Goal: Transaction & Acquisition: Purchase product/service

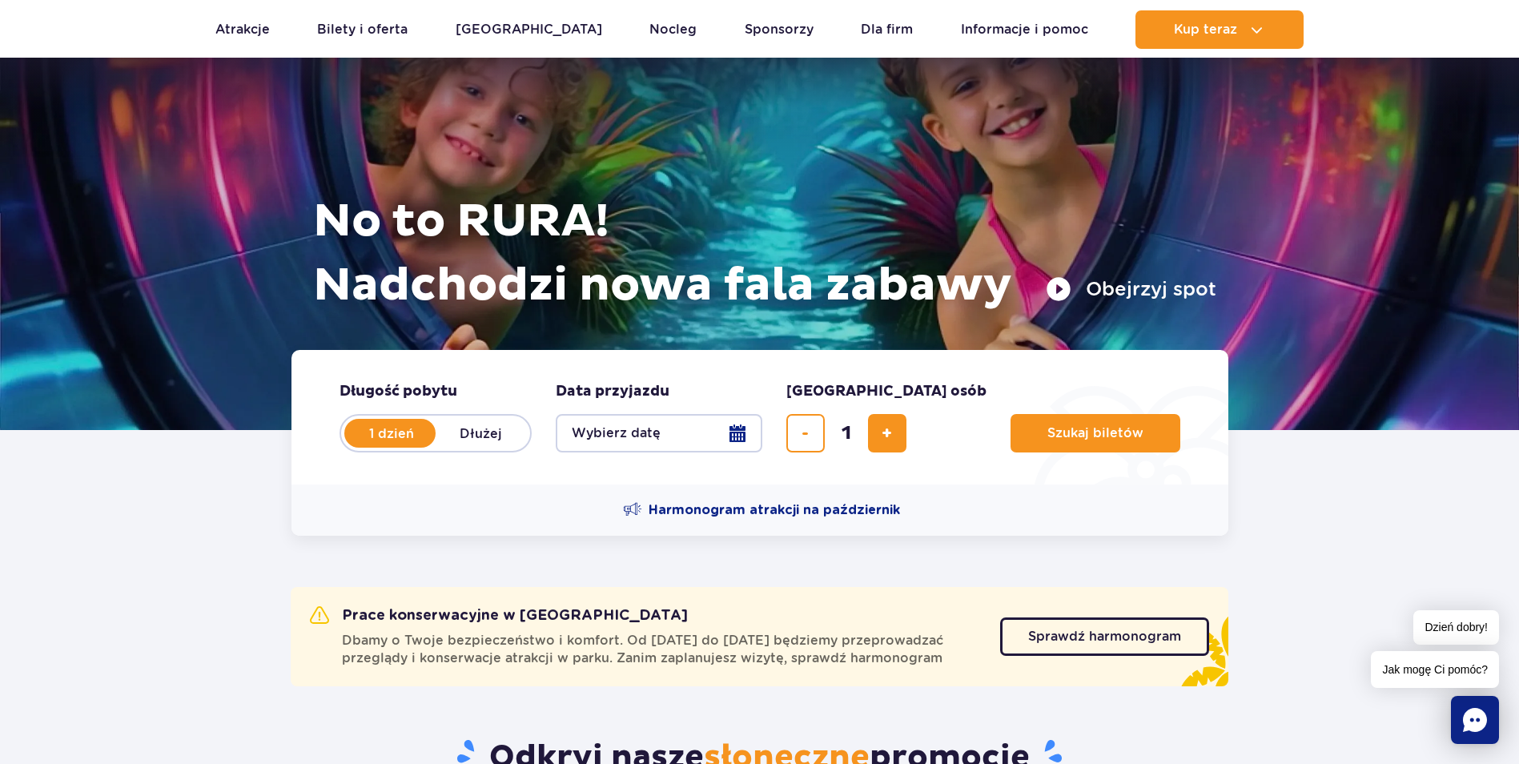
scroll to position [102, 0]
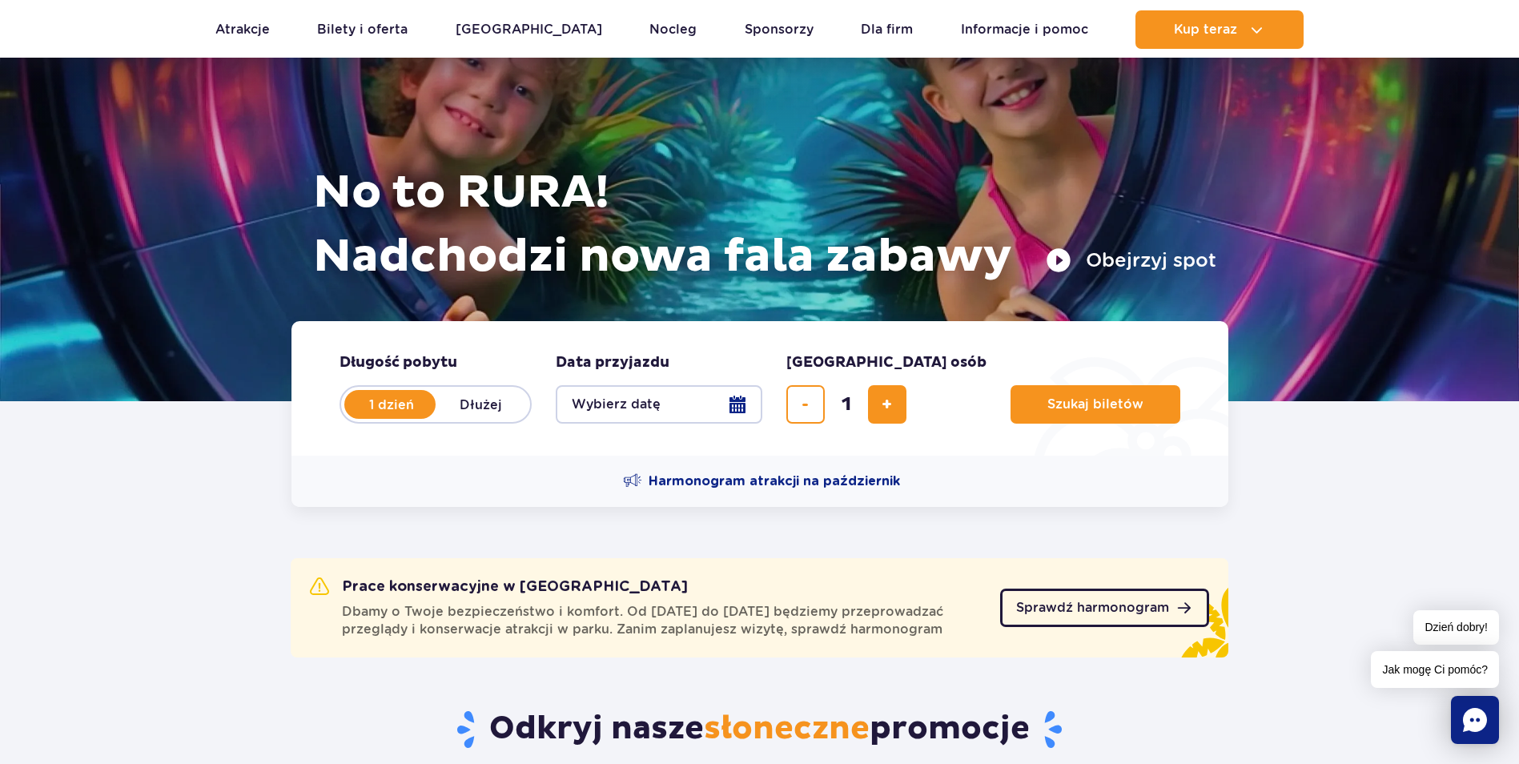
click at [1109, 614] on span "Sprawdź harmonogram" at bounding box center [1092, 607] width 153 height 13
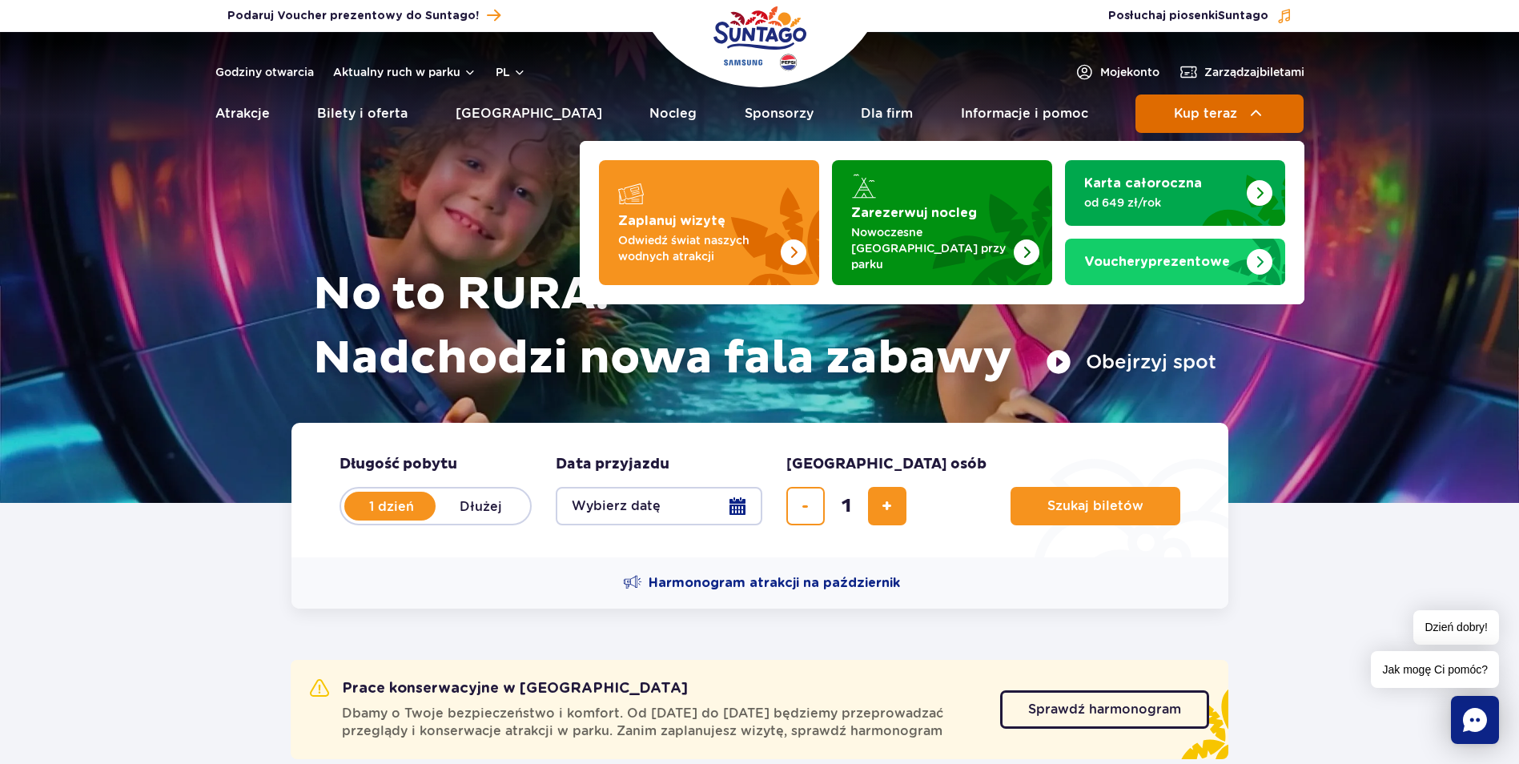
click at [1201, 115] on span "Kup teraz" at bounding box center [1205, 113] width 63 height 14
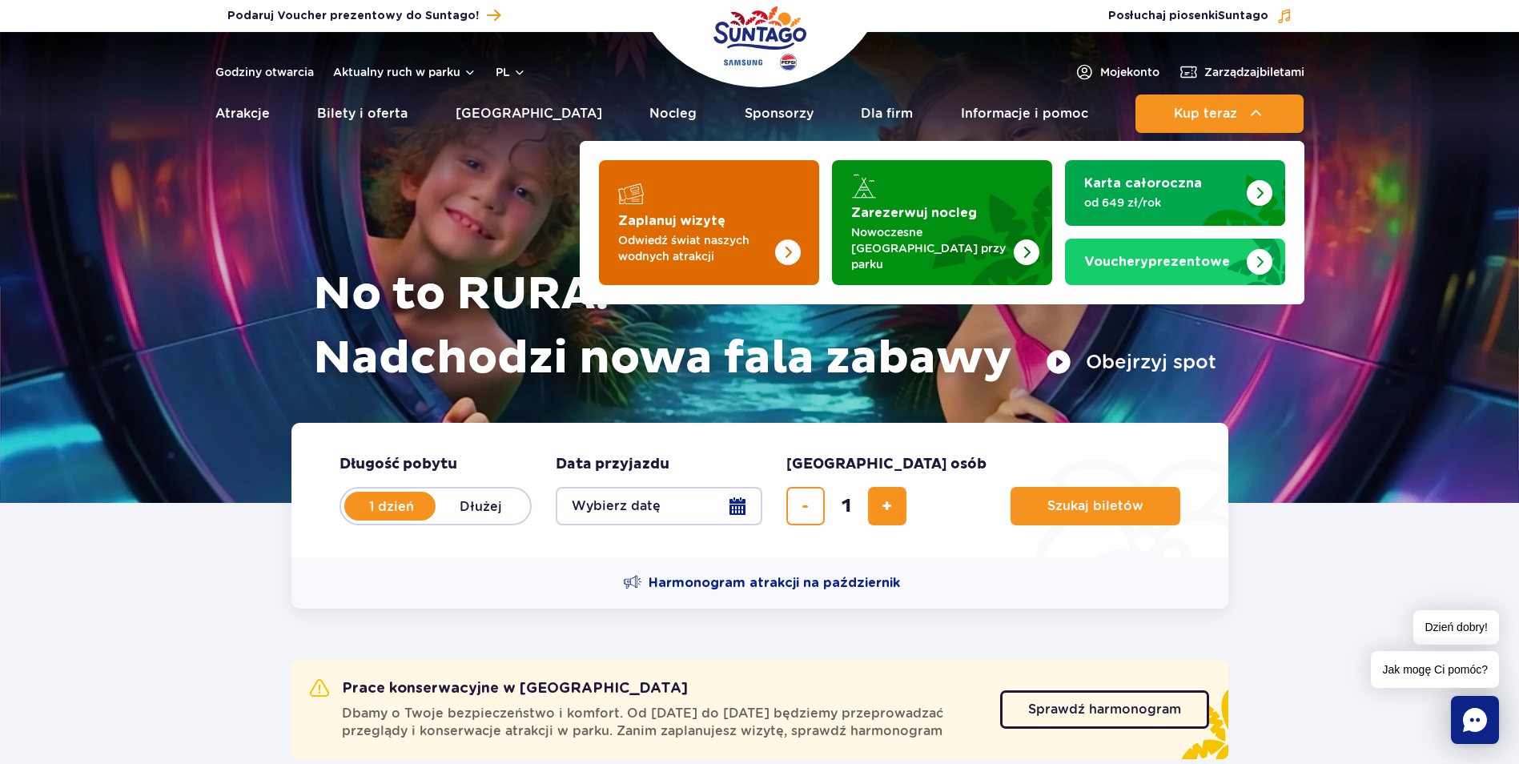
click at [692, 224] on img "Zaplanuj wizytę" at bounding box center [755, 222] width 127 height 125
